Goal: Information Seeking & Learning: Learn about a topic

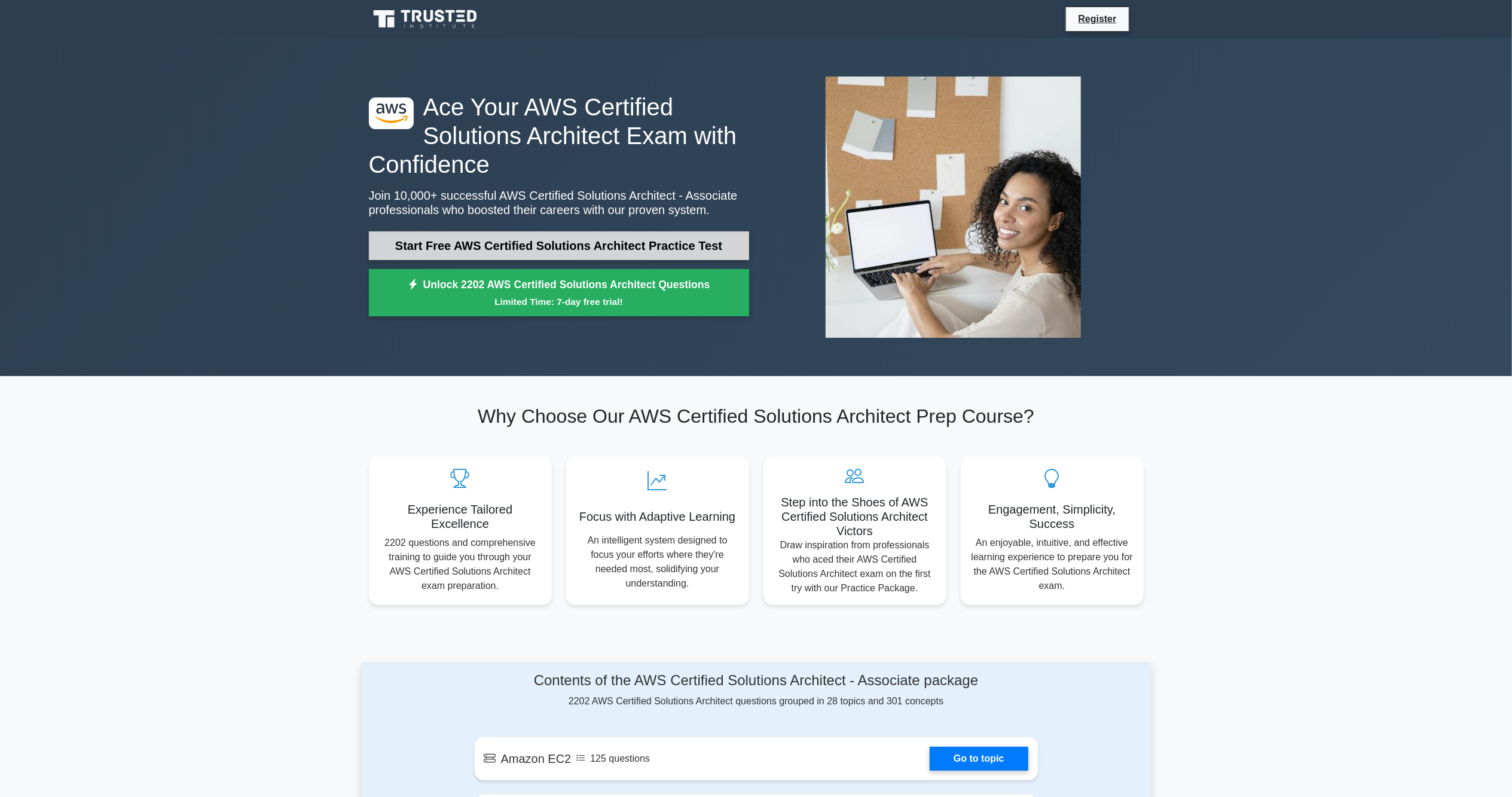
click at [681, 247] on link "Start Free AWS Certified Solutions Architect Practice Test" at bounding box center [558, 245] width 380 height 29
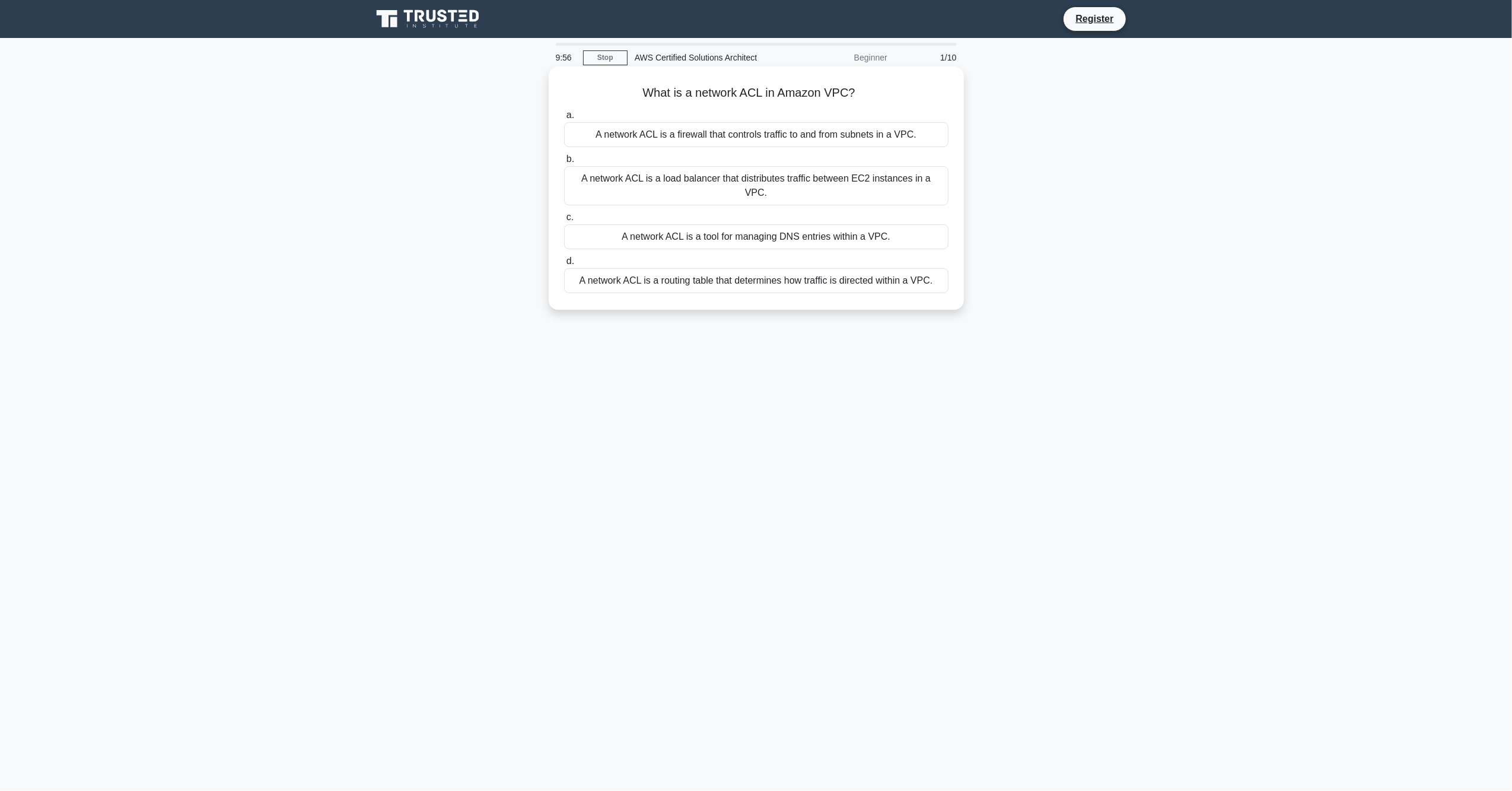
click at [625, 140] on div "A network ACL is a firewall that controls traffic to and from subnets in a VPC." at bounding box center [756, 135] width 384 height 25
click at [564, 119] on input "a. A network ACL is a firewall that controls traffic to and from subnets in a V…" at bounding box center [564, 115] width 0 height 7
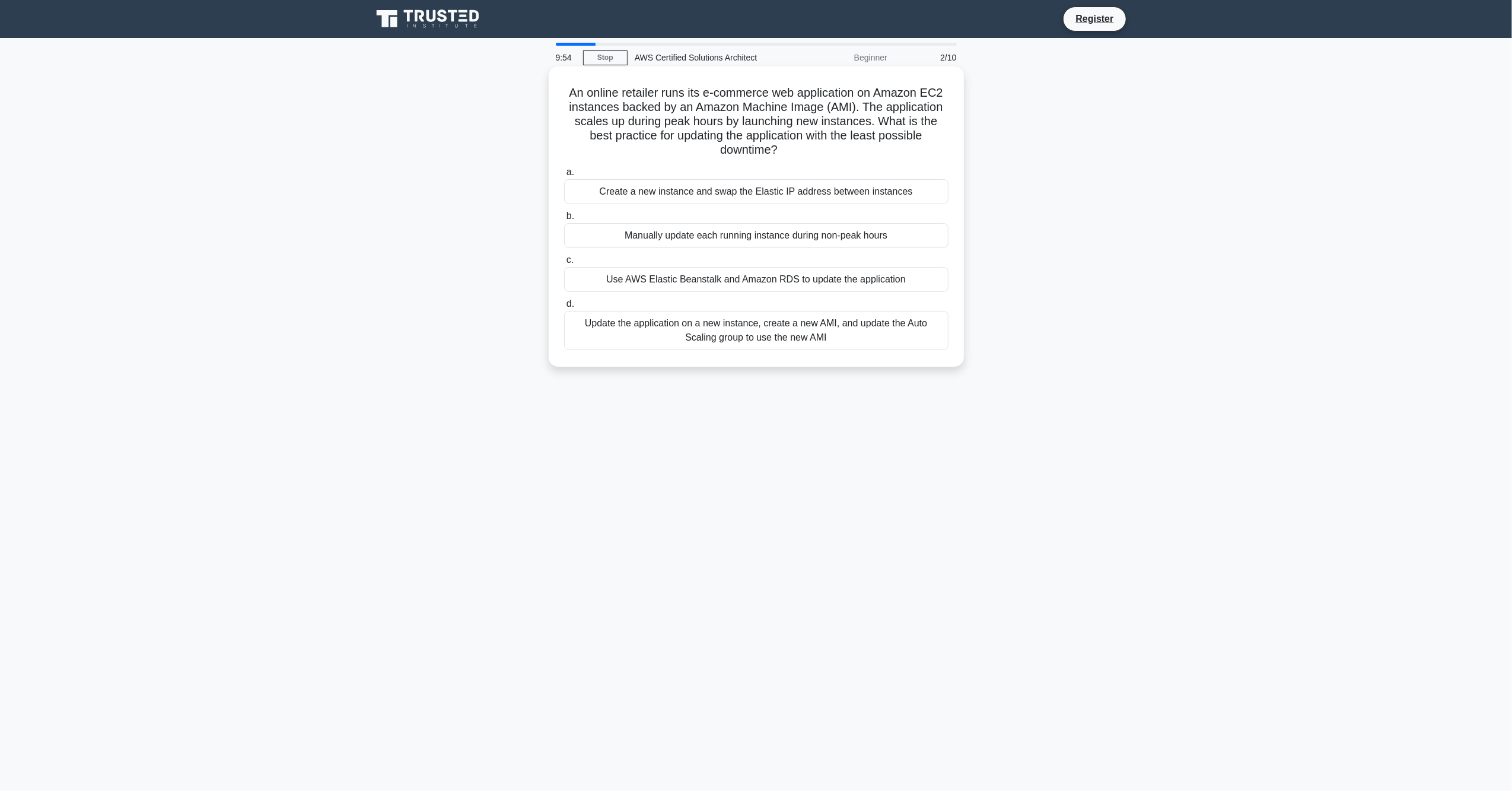
click at [680, 245] on div "Manually update each running instance during non-peak hours" at bounding box center [756, 236] width 384 height 25
click at [564, 221] on input "b. Manually update each running instance during non-peak hours" at bounding box center [564, 216] width 0 height 7
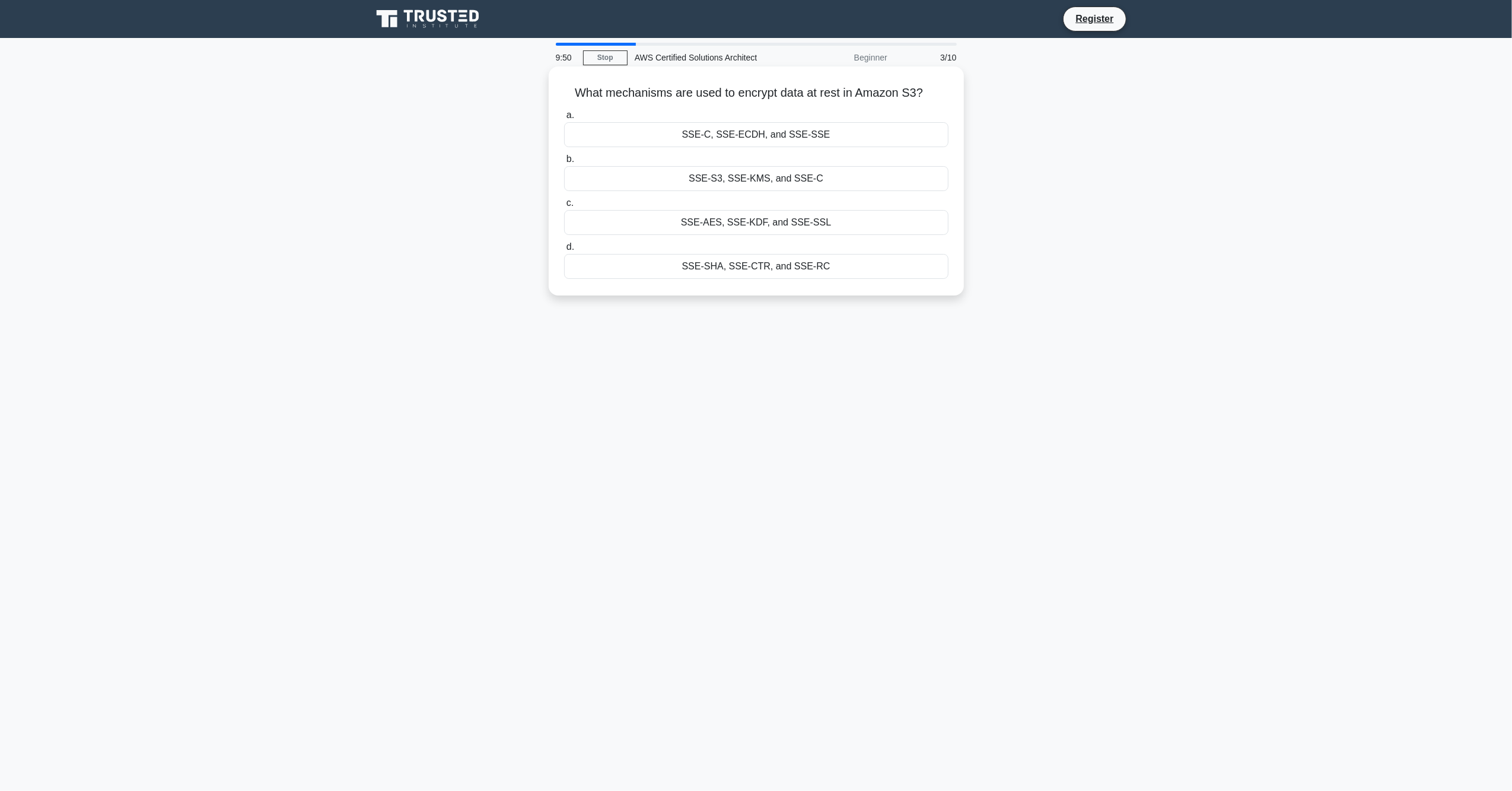
click at [760, 141] on div "SSE-C, SSE-ECDH, and SSE-SSE" at bounding box center [756, 135] width 384 height 25
click at [564, 119] on input "a. SSE-C, SSE-ECDH, and SSE-SSE" at bounding box center [564, 115] width 0 height 7
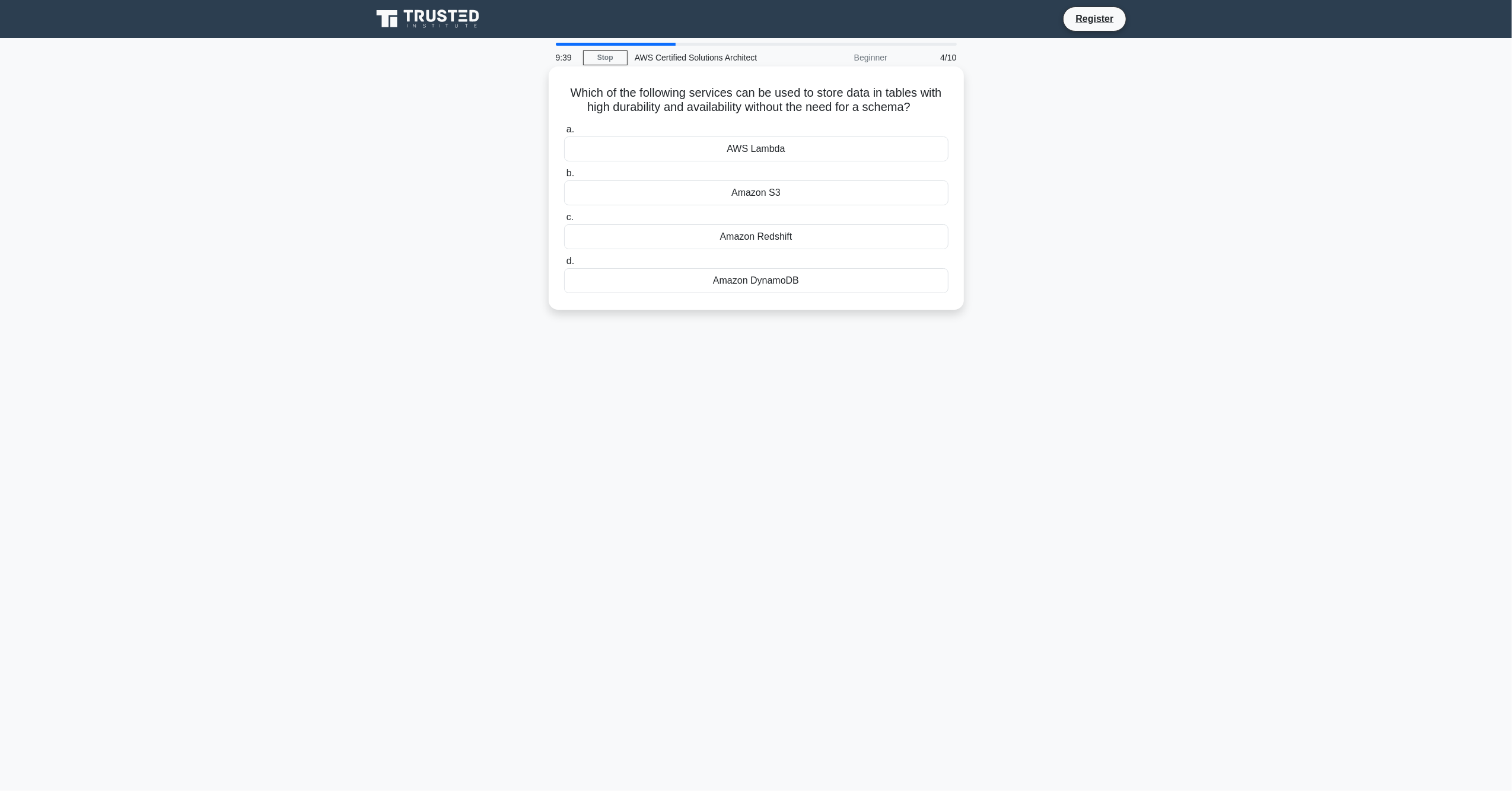
click at [755, 153] on div "AWS Lambda" at bounding box center [756, 149] width 384 height 25
click at [564, 134] on input "a. AWS Lambda" at bounding box center [564, 129] width 0 height 7
click at [768, 286] on div "Amazon S3" at bounding box center [756, 281] width 384 height 25
click at [564, 265] on input "d. Amazon S3" at bounding box center [564, 261] width 0 height 7
click at [799, 193] on div "AWS CloudFormation" at bounding box center [756, 193] width 384 height 25
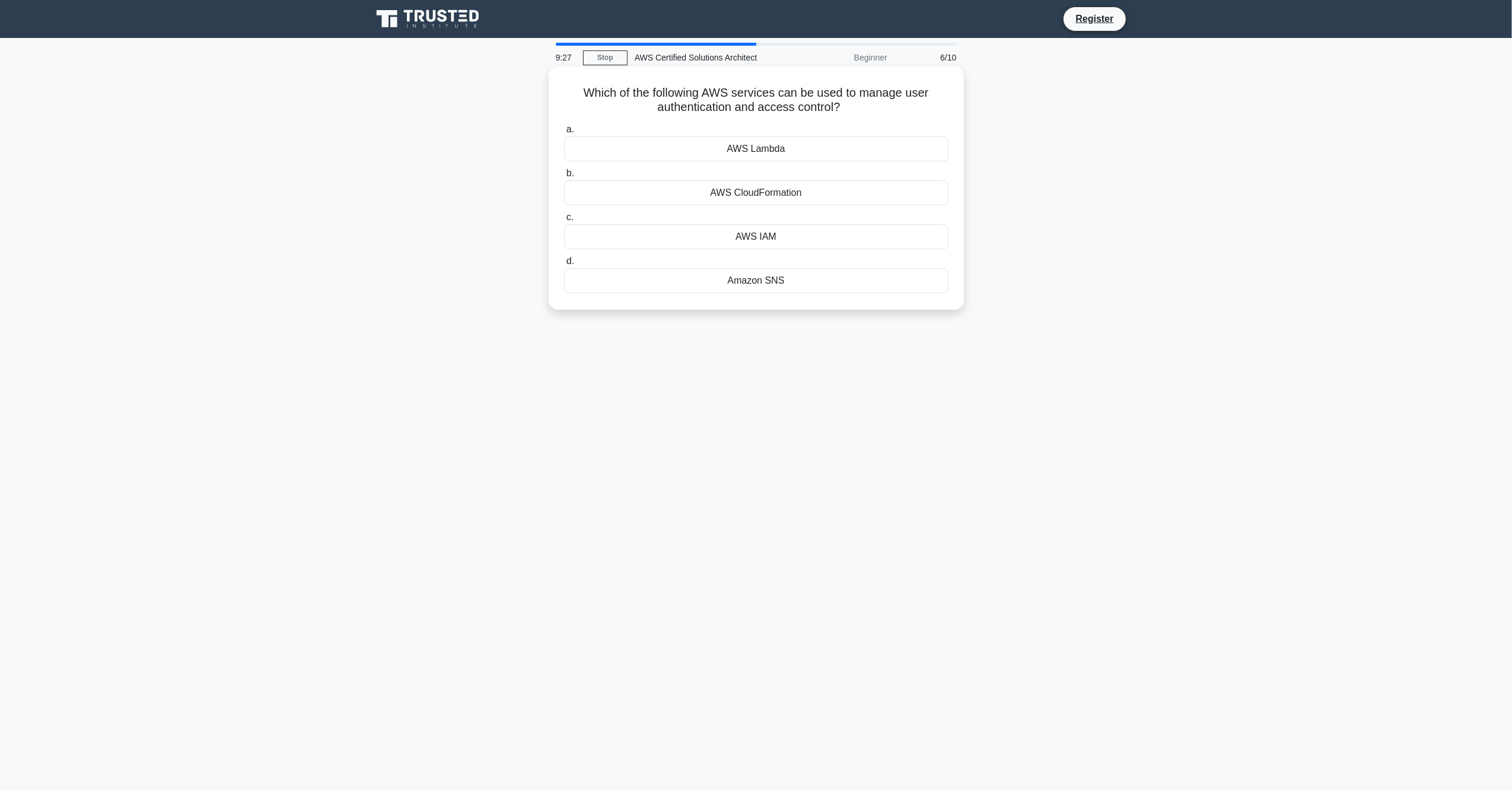
click at [564, 177] on input "b. AWS CloudFormation" at bounding box center [564, 173] width 0 height 7
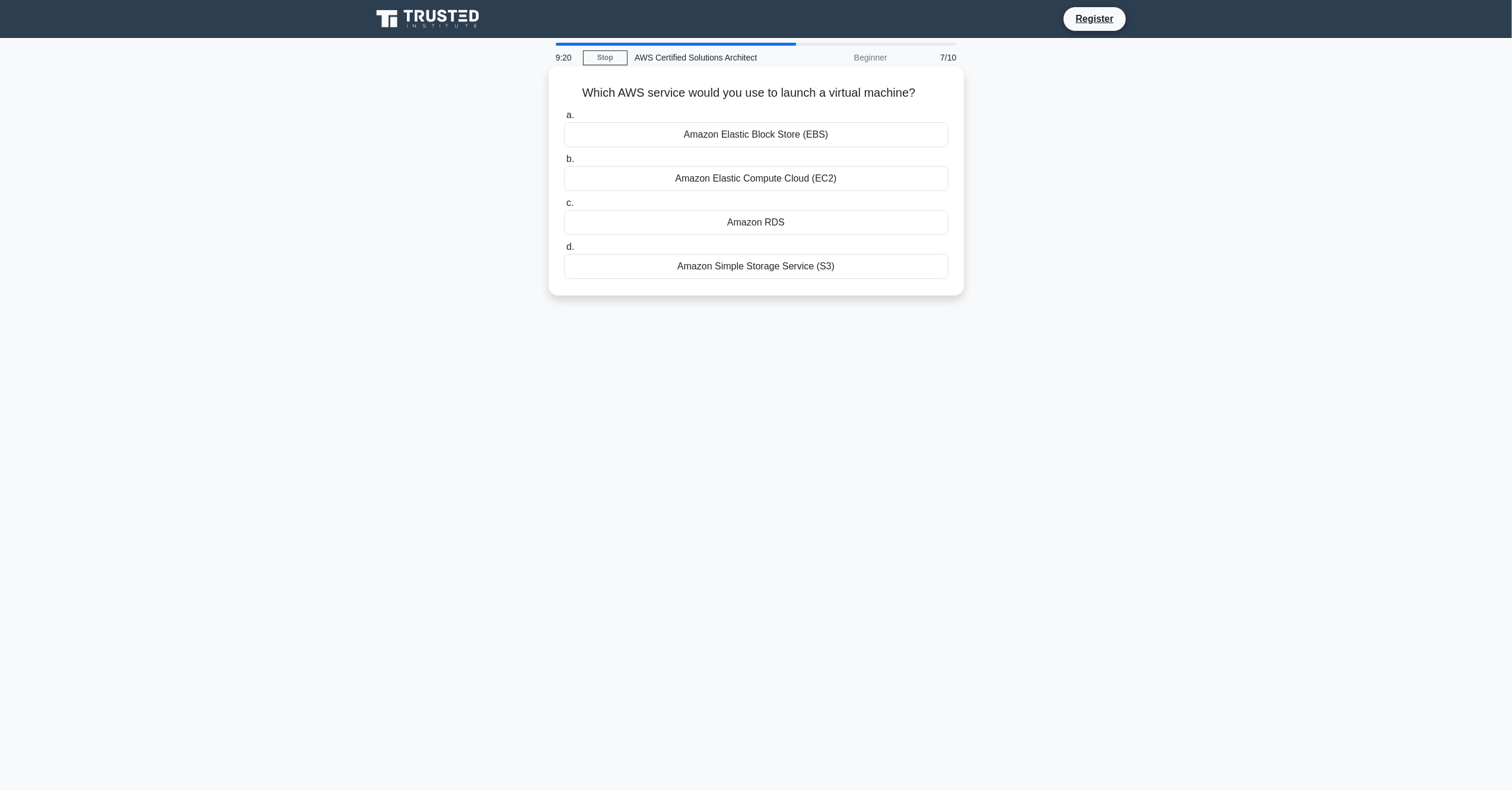
click at [807, 174] on div "Amazon Elastic Compute Cloud (EC2)" at bounding box center [756, 179] width 384 height 25
click at [564, 163] on input "b. Amazon Elastic Compute Cloud (EC2)" at bounding box center [564, 160] width 0 height 7
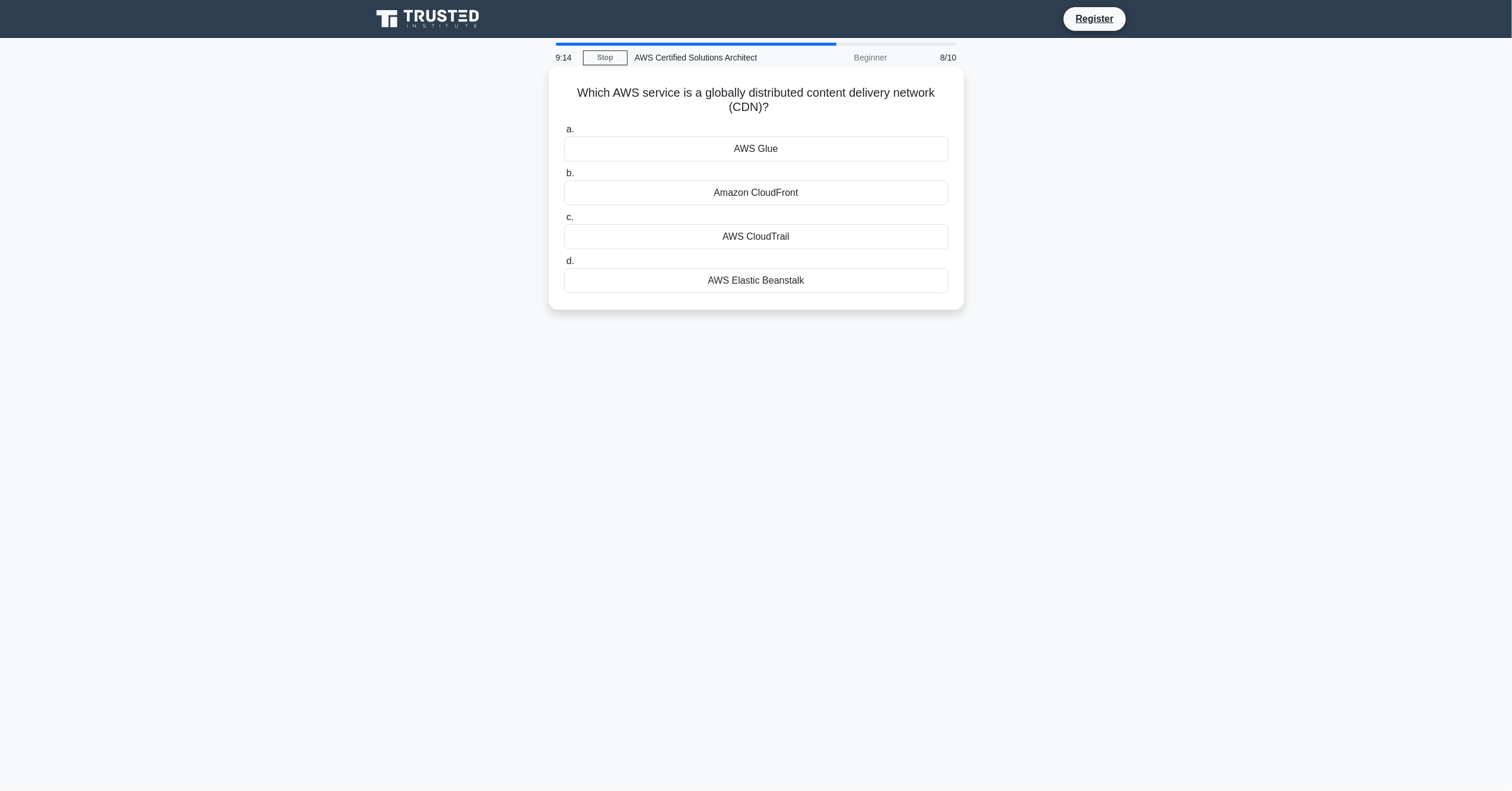
click at [801, 226] on div "AWS CloudTrail" at bounding box center [756, 237] width 384 height 25
click at [564, 221] on input "c. AWS CloudTrail" at bounding box center [564, 218] width 0 height 7
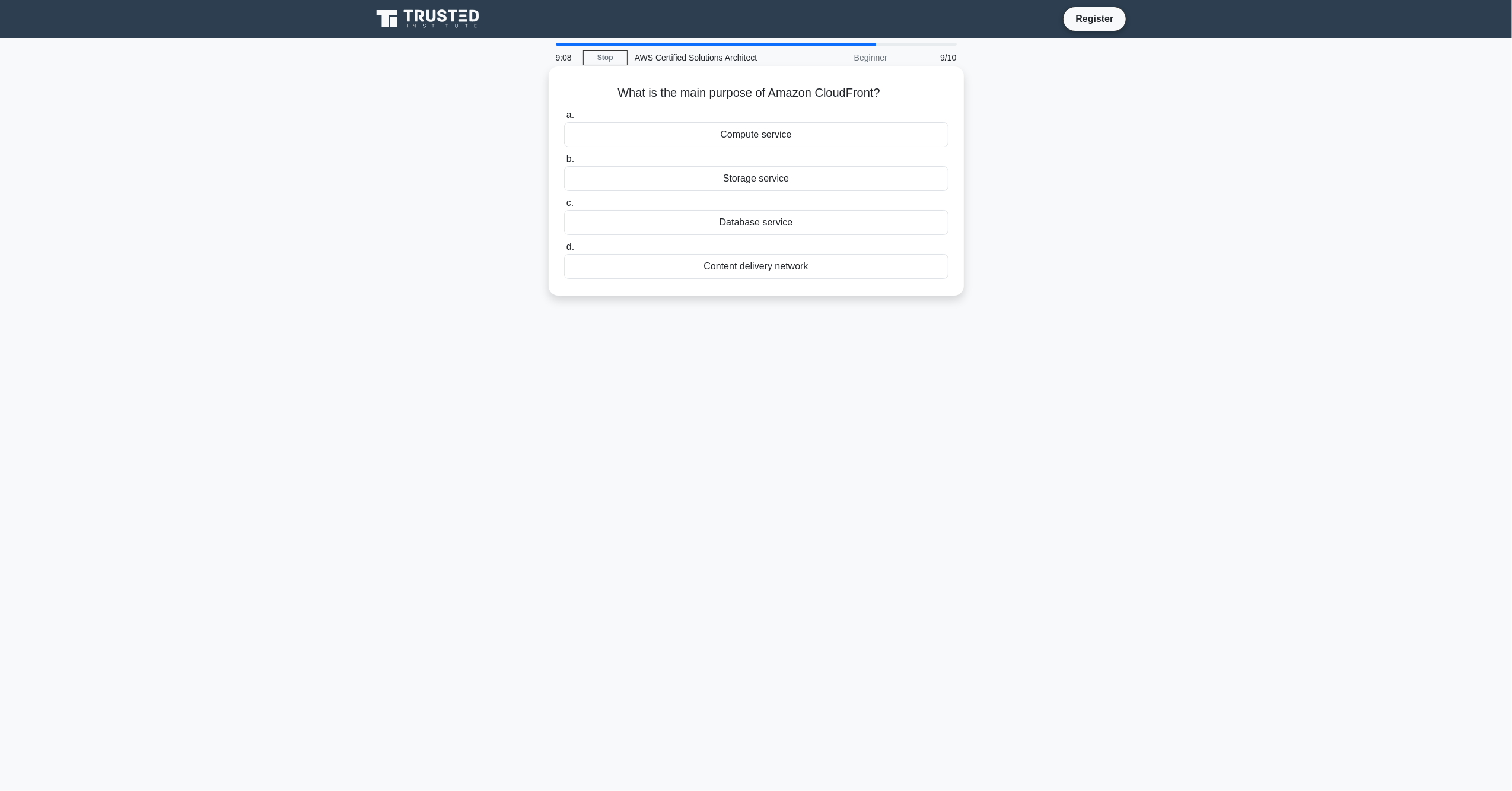
click at [799, 219] on div "Database service" at bounding box center [756, 223] width 384 height 25
click at [564, 207] on input "c. Database service" at bounding box center [564, 203] width 0 height 7
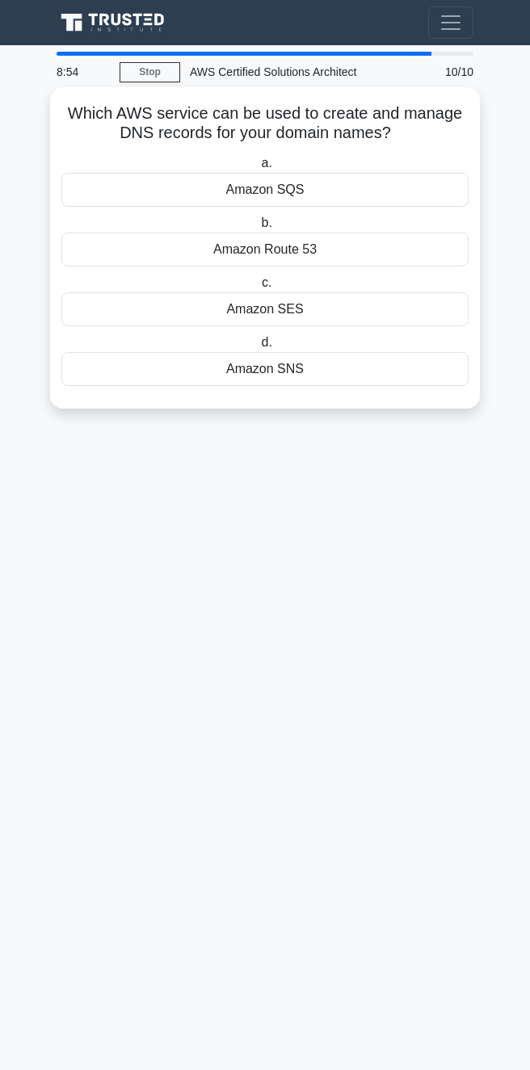
click at [279, 253] on div "Amazon Route 53" at bounding box center [264, 250] width 407 height 34
click at [258, 228] on input "b. Amazon Route 53" at bounding box center [258, 223] width 0 height 10
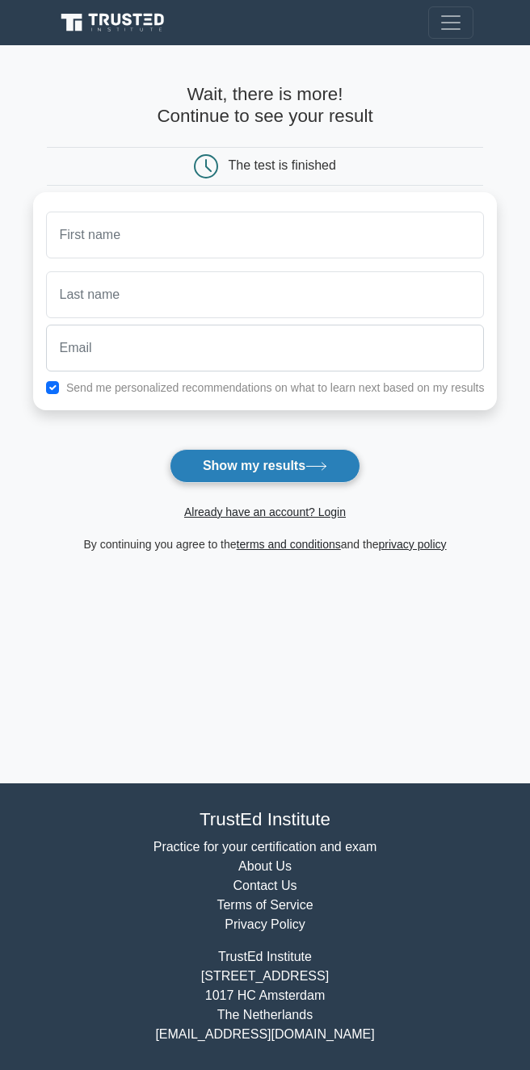
click at [343, 478] on button "Show my results" at bounding box center [265, 466] width 191 height 34
